Goal: Information Seeking & Learning: Learn about a topic

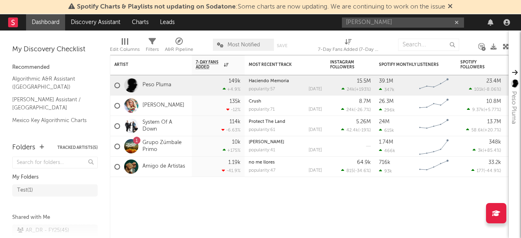
click at [452, 8] on icon at bounding box center [449, 6] width 5 height 7
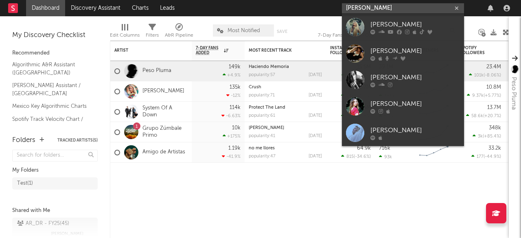
click at [394, 8] on input "[PERSON_NAME]" at bounding box center [403, 8] width 122 height 10
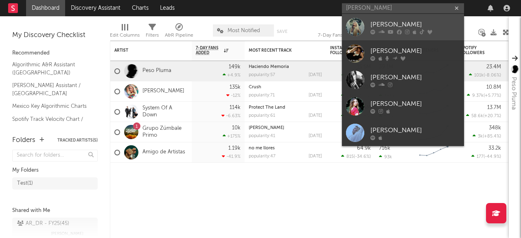
click at [387, 21] on div "[PERSON_NAME]" at bounding box center [414, 25] width 89 height 10
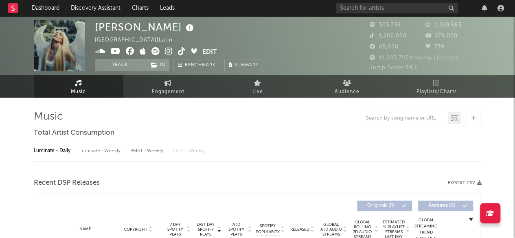
select select "6m"
